Goal: Transaction & Acquisition: Download file/media

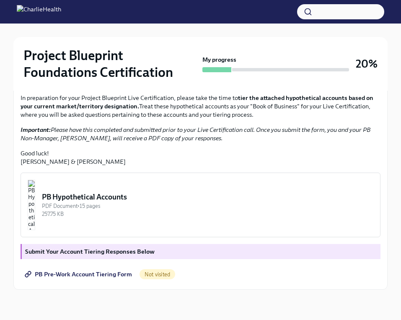
scroll to position [229, 0]
click at [123, 210] on div "PDF Document • 15 pages" at bounding box center [208, 206] width 332 height 8
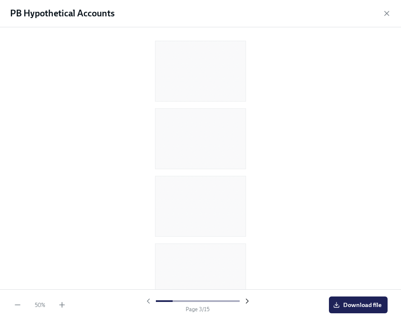
click at [246, 302] on icon "button" at bounding box center [247, 301] width 2 height 4
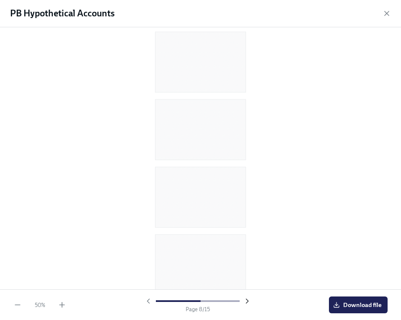
click at [246, 302] on icon "button" at bounding box center [247, 301] width 2 height 4
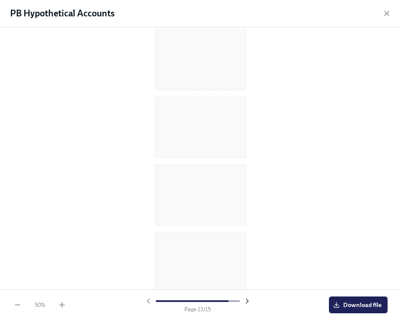
click at [246, 302] on icon "button" at bounding box center [247, 301] width 2 height 4
click at [147, 303] on icon "button" at bounding box center [148, 300] width 8 height 8
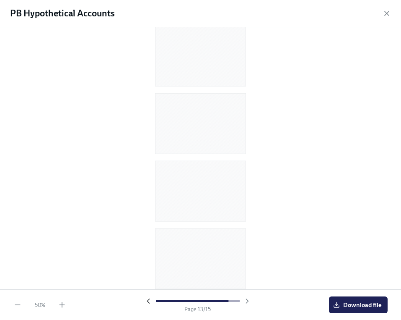
click at [147, 303] on icon "button" at bounding box center [148, 300] width 8 height 8
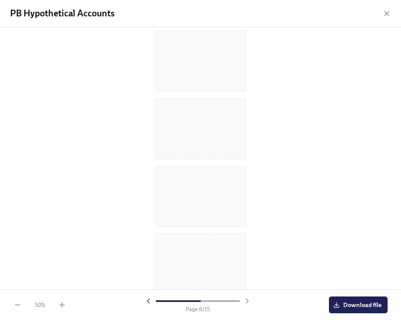
click at [147, 303] on icon "button" at bounding box center [148, 300] width 8 height 8
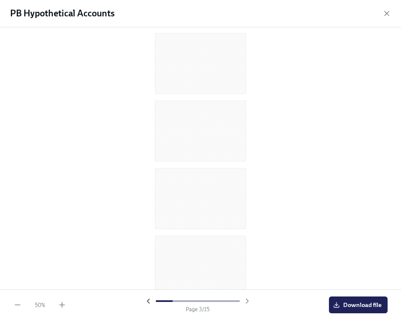
click at [147, 303] on icon "button" at bounding box center [148, 300] width 8 height 8
click at [147, 303] on div at bounding box center [197, 300] width 107 height 8
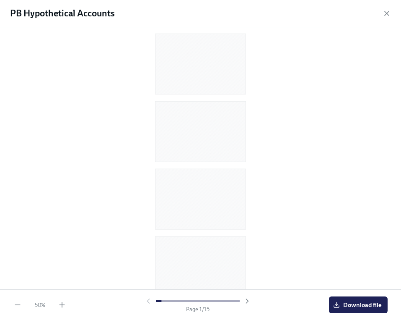
click at [147, 303] on div at bounding box center [197, 300] width 107 height 8
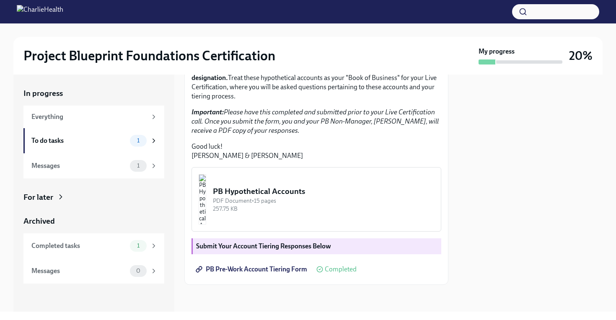
scroll to position [201, 0]
click at [313, 198] on div "PDF Document • 15 pages" at bounding box center [323, 201] width 221 height 8
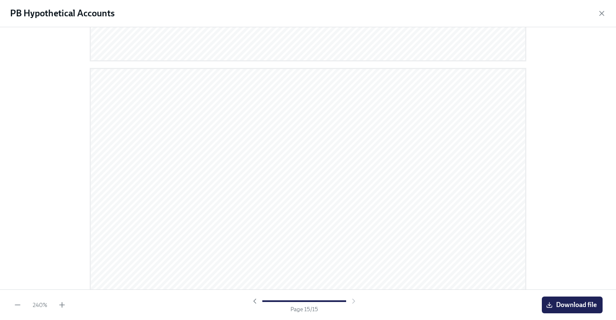
scroll to position [4196, 0]
click at [401, 299] on button "Download file" at bounding box center [572, 305] width 61 height 17
